Goal: Transaction & Acquisition: Purchase product/service

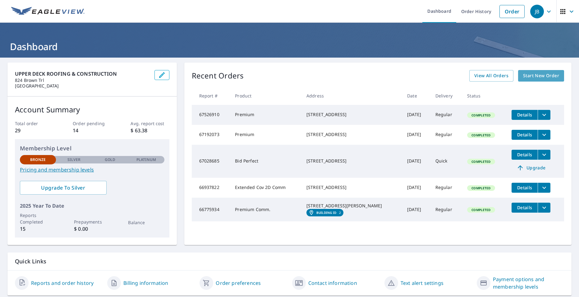
click at [536, 74] on span "Start New Order" at bounding box center [541, 76] width 36 height 8
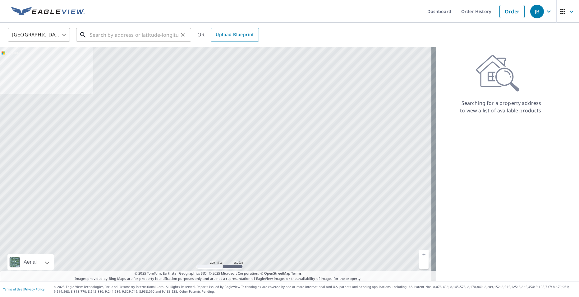
click at [104, 34] on input "text" at bounding box center [134, 34] width 89 height 17
paste input "[STREET_ADDRESS]"
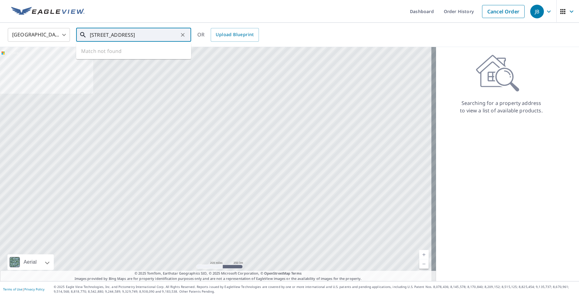
scroll to position [0, 5]
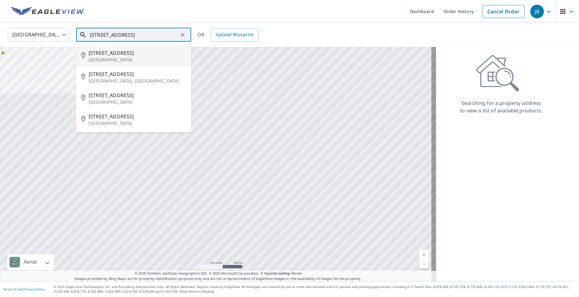
click at [148, 55] on span "[STREET_ADDRESS]" at bounding box center [138, 52] width 98 height 7
type input "[STREET_ADDRESS]"
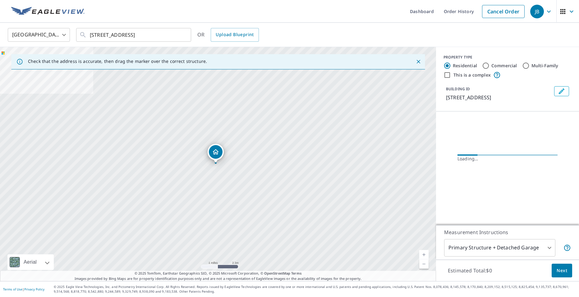
scroll to position [0, 0]
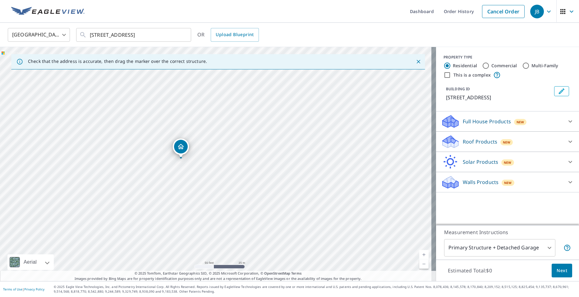
drag, startPoint x: 245, startPoint y: 179, endPoint x: 167, endPoint y: 147, distance: 84.3
click at [167, 147] on div "[STREET_ADDRESS]" at bounding box center [218, 164] width 436 height 234
drag, startPoint x: 244, startPoint y: 123, endPoint x: 209, endPoint y: 140, distance: 39.3
click at [209, 140] on div "[STREET_ADDRESS]" at bounding box center [218, 164] width 436 height 234
click at [182, 34] on icon "Clear" at bounding box center [183, 35] width 6 height 6
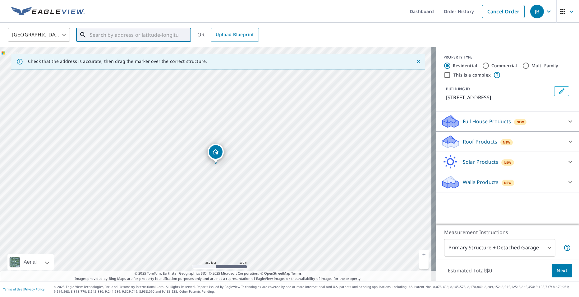
click at [104, 36] on input "text" at bounding box center [134, 34] width 89 height 17
paste input "[STREET_ADDRESS]"
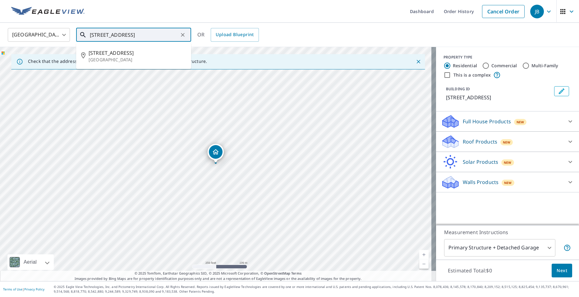
scroll to position [0, 5]
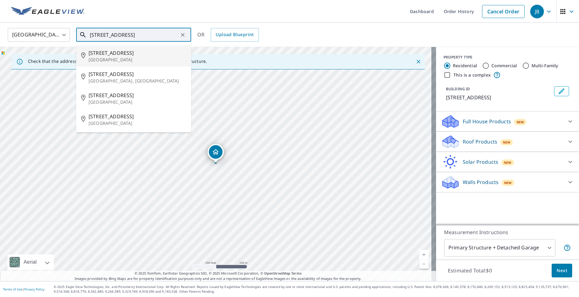
click at [131, 35] on input "[STREET_ADDRESS]" at bounding box center [134, 34] width 89 height 17
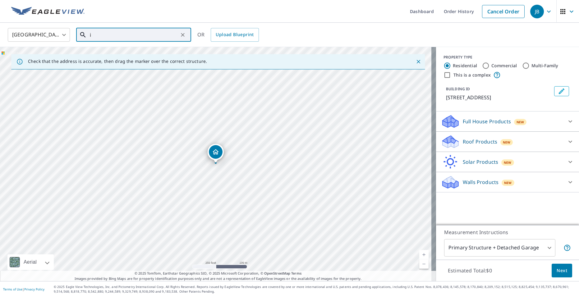
scroll to position [0, 0]
type input "ifly"
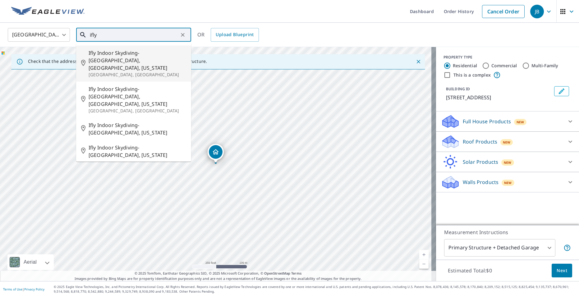
click at [180, 36] on icon "Clear" at bounding box center [183, 35] width 6 height 6
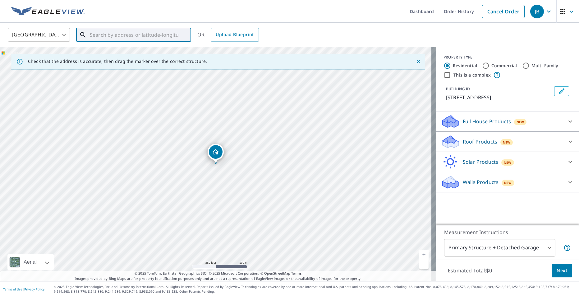
click at [100, 34] on input "text" at bounding box center [134, 34] width 89 height 17
paste input "[STREET_ADDRESS]"
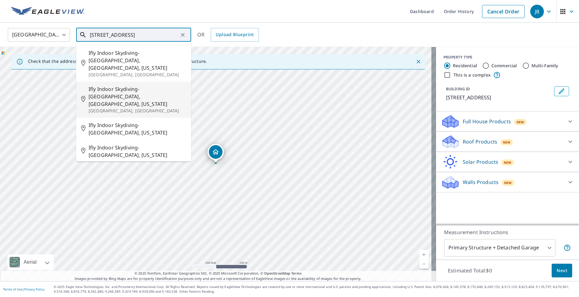
scroll to position [0, 9]
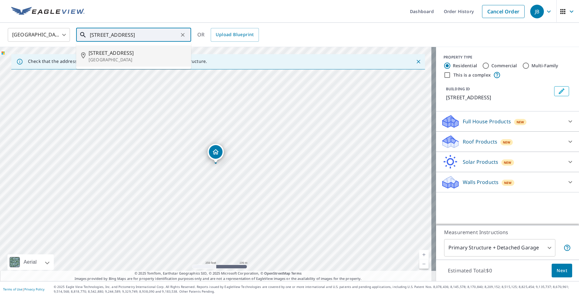
click at [131, 57] on p "[GEOGRAPHIC_DATA]" at bounding box center [138, 60] width 98 height 6
type input "[STREET_ADDRESS]"
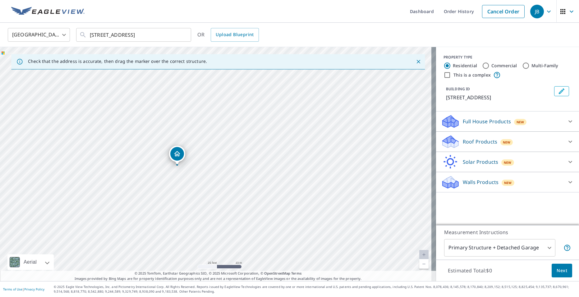
drag, startPoint x: 141, startPoint y: 127, endPoint x: 114, endPoint y: 164, distance: 45.5
click at [114, 164] on div "[STREET_ADDRESS]" at bounding box center [218, 164] width 436 height 234
click at [567, 182] on icon at bounding box center [570, 181] width 7 height 7
